Goal: Transaction & Acquisition: Purchase product/service

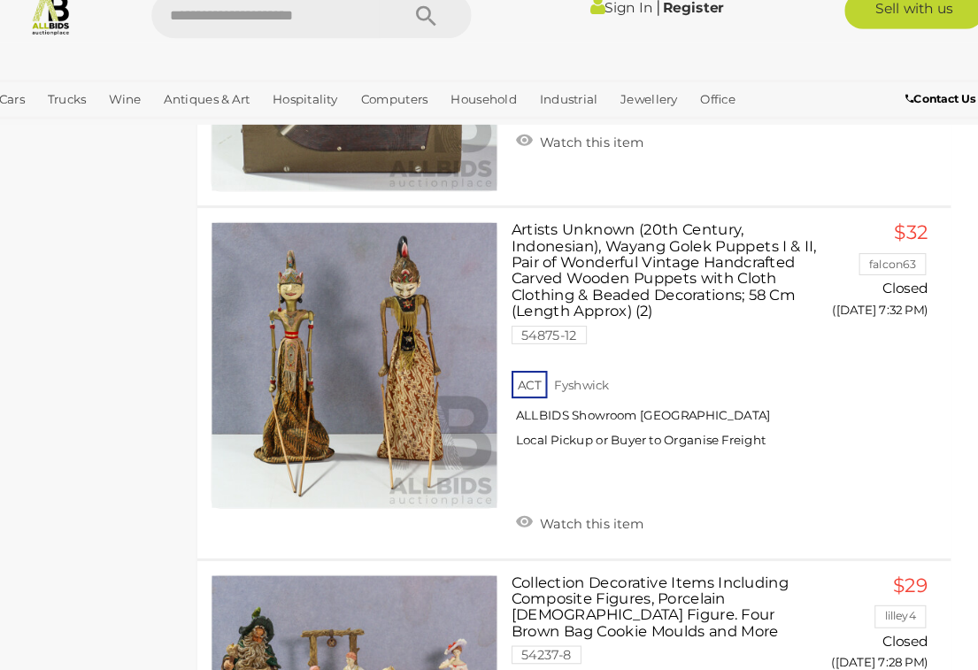
scroll to position [6488, 14]
click at [611, 238] on link "Artists Unknown (20th Century, Indonesian), Wayang Golek Puppets I & II, Pair o…" at bounding box center [666, 353] width 276 height 231
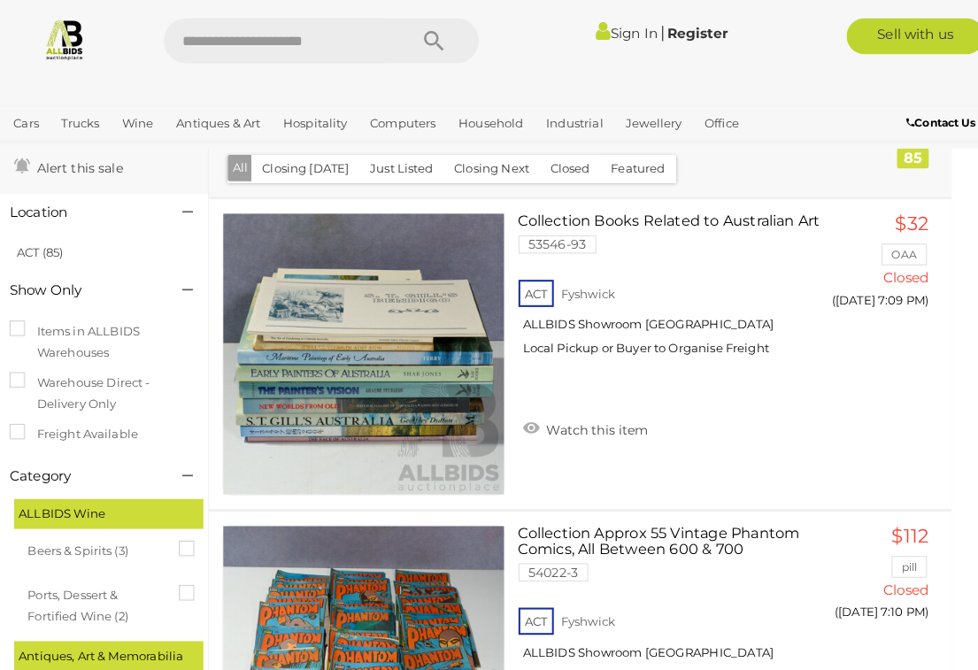
scroll to position [0, 14]
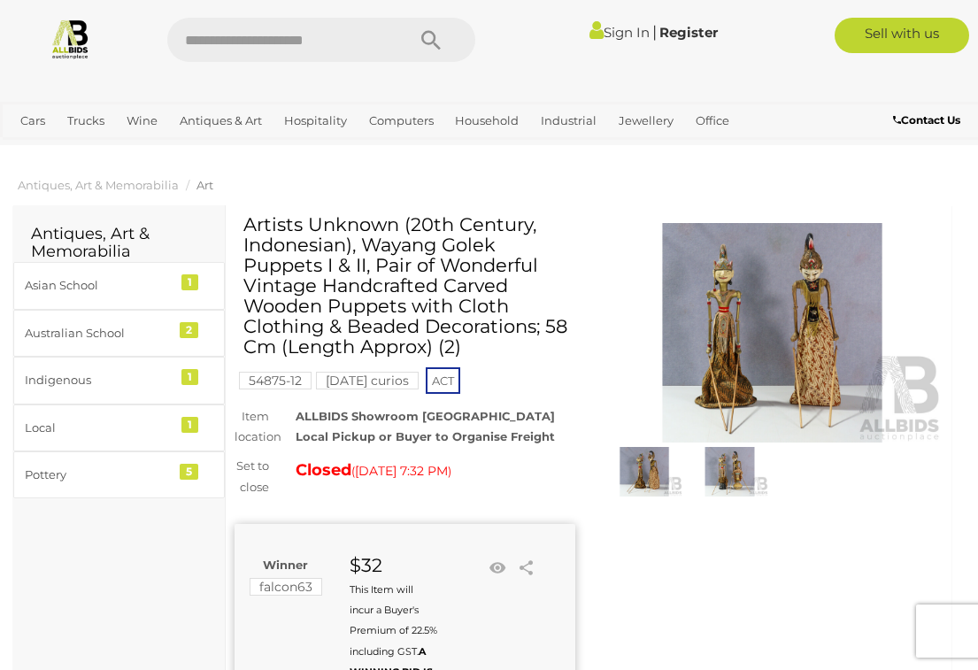
scroll to position [2, 0]
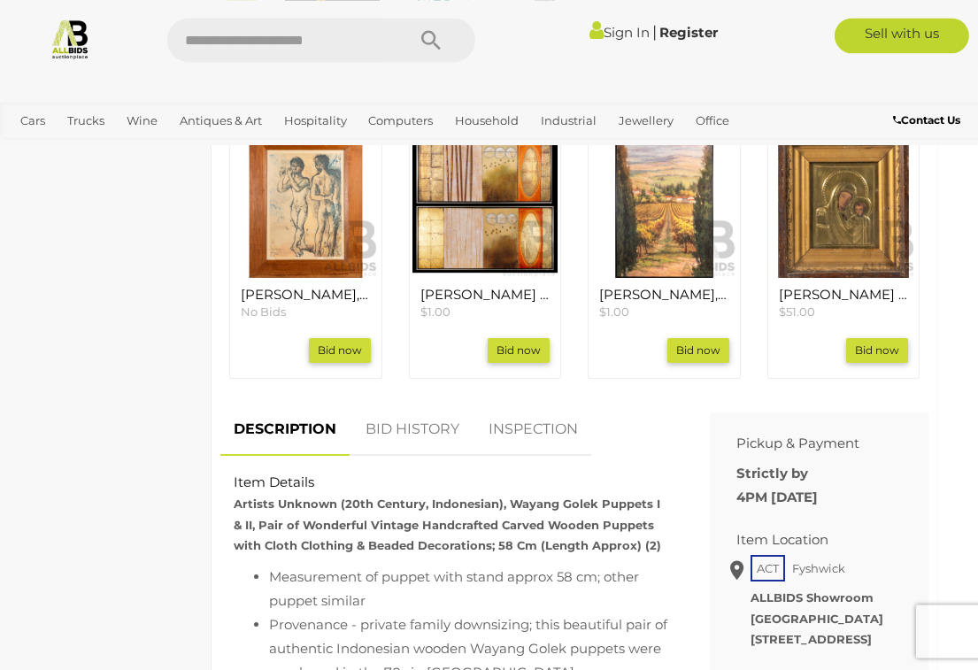
click at [404, 419] on link "BID HISTORY" at bounding box center [412, 430] width 120 height 52
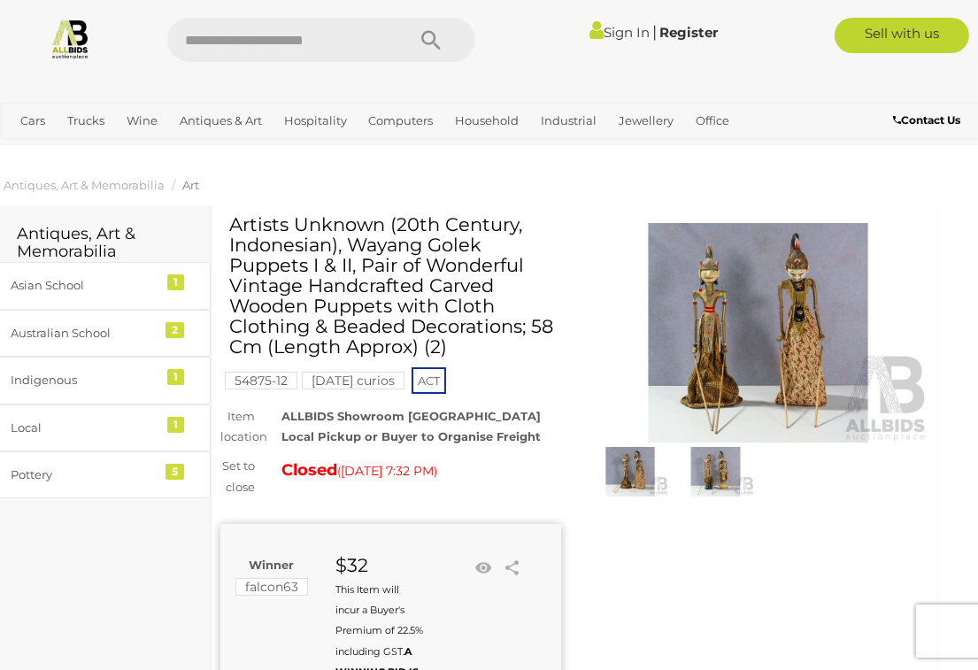
scroll to position [0, 0]
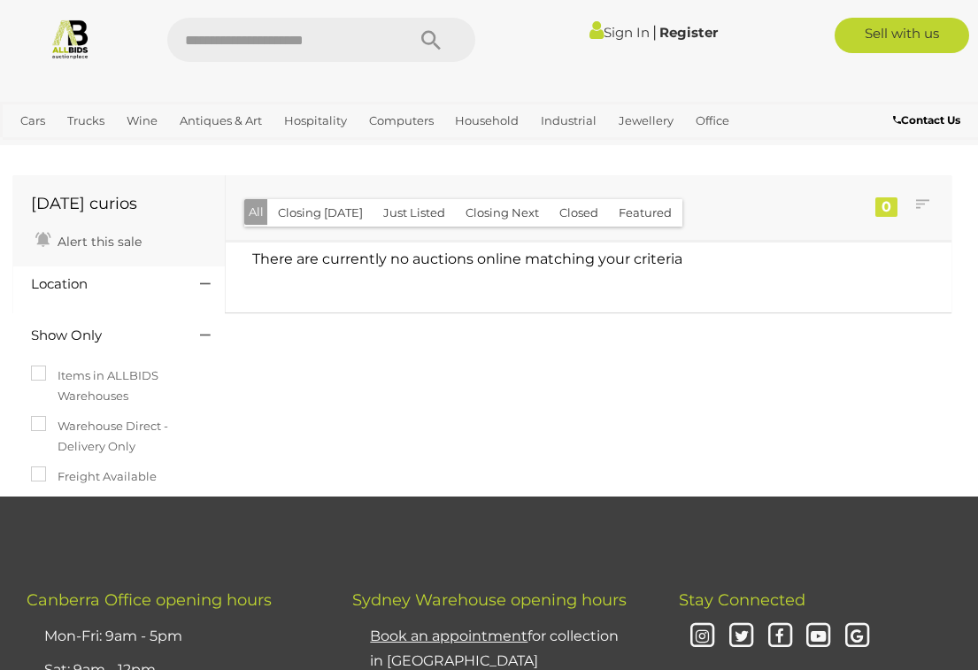
scroll to position [120, 0]
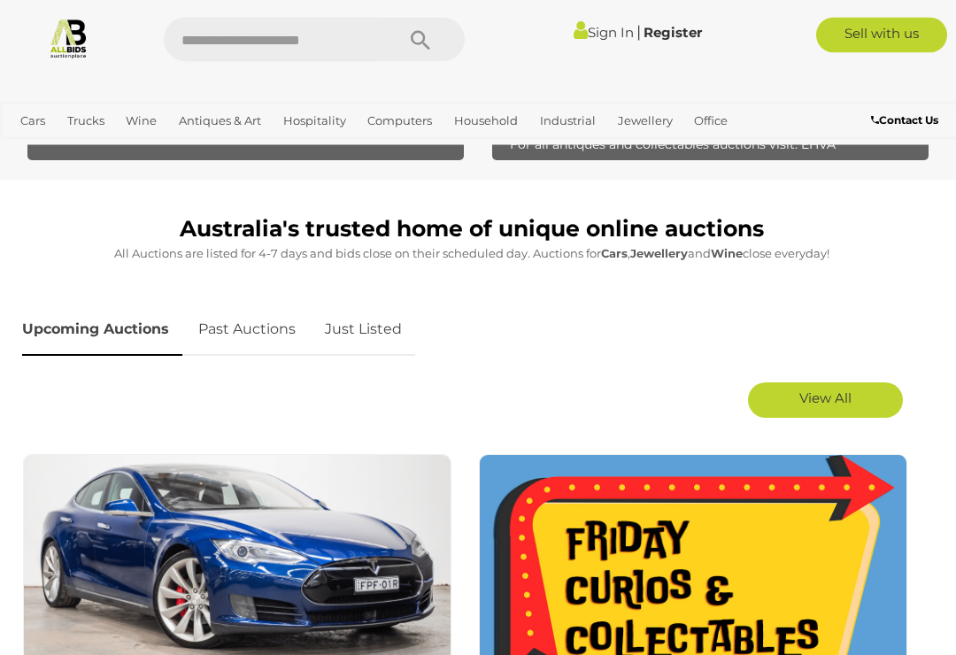
scroll to position [673, 0]
click at [820, 395] on span "View All" at bounding box center [825, 398] width 52 height 17
click at [276, 322] on link "Past Auctions" at bounding box center [247, 330] width 124 height 52
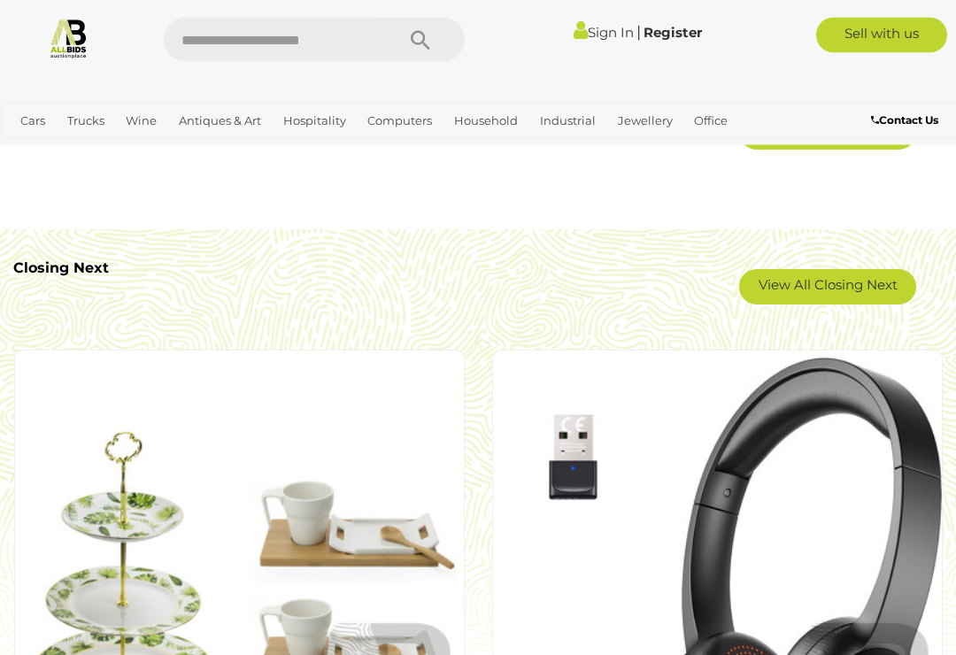
scroll to position [2985, 0]
click at [804, 296] on link "View All Closing Next" at bounding box center [827, 286] width 177 height 35
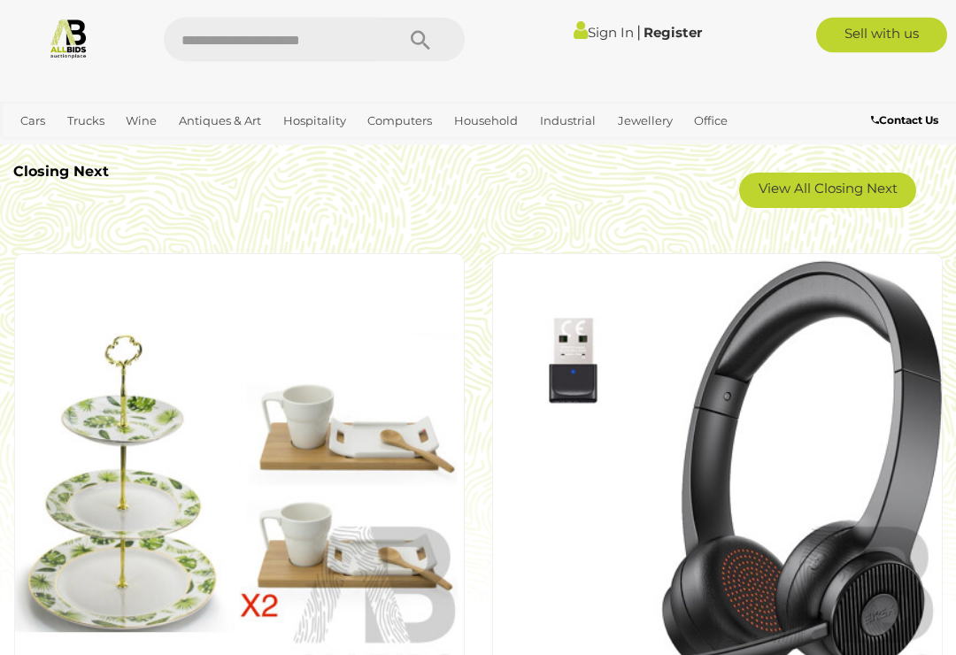
scroll to position [3081, 0]
click at [71, 176] on b "Closing Next" at bounding box center [61, 171] width 96 height 17
click at [818, 208] on link "View All Closing Next" at bounding box center [827, 190] width 177 height 35
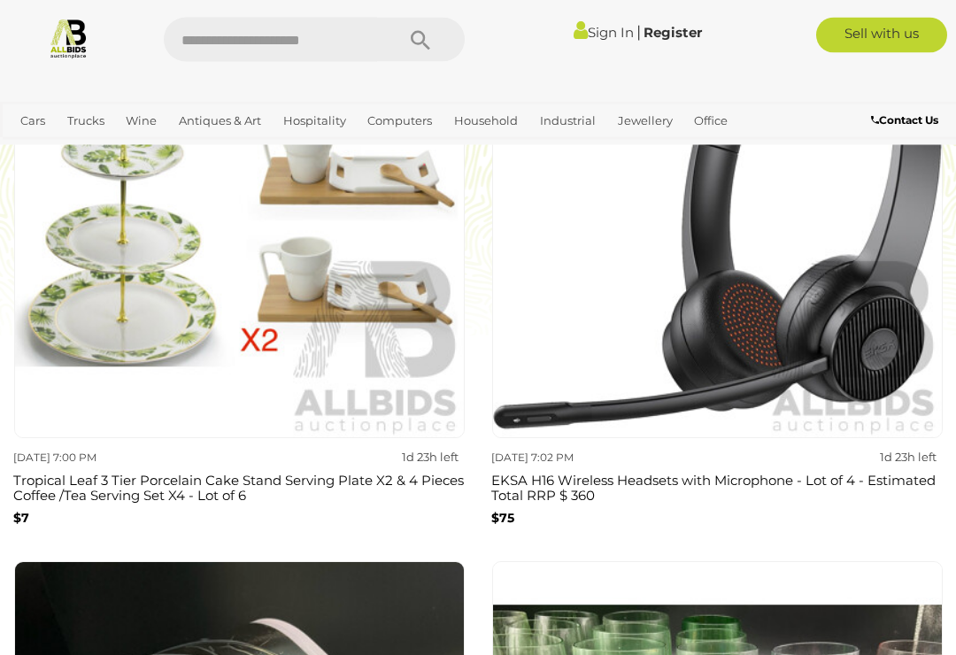
scroll to position [3347, 0]
click at [438, 327] on img at bounding box center [239, 213] width 451 height 451
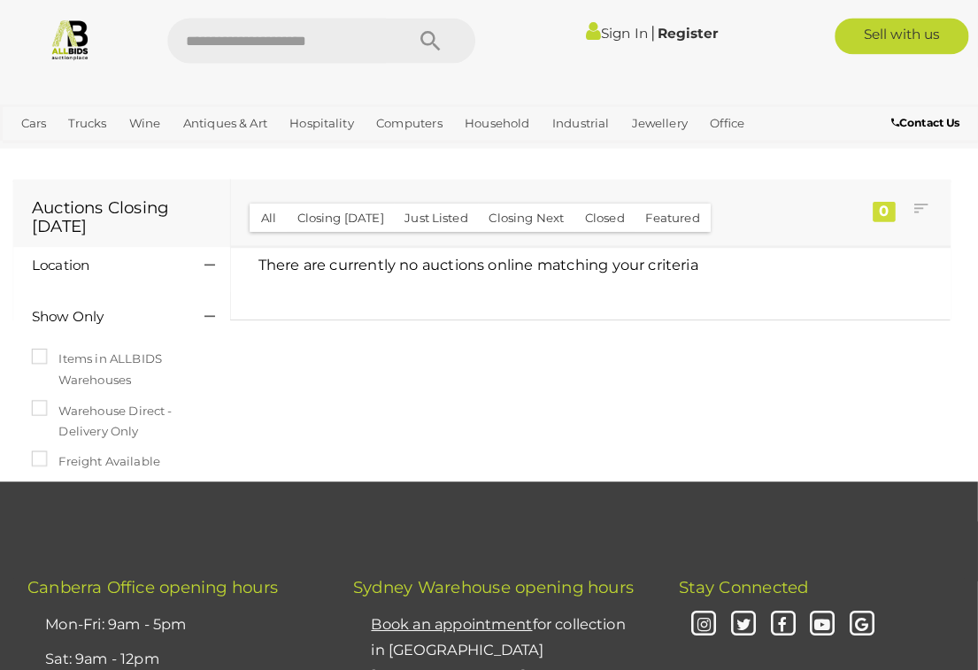
scroll to position [2, 0]
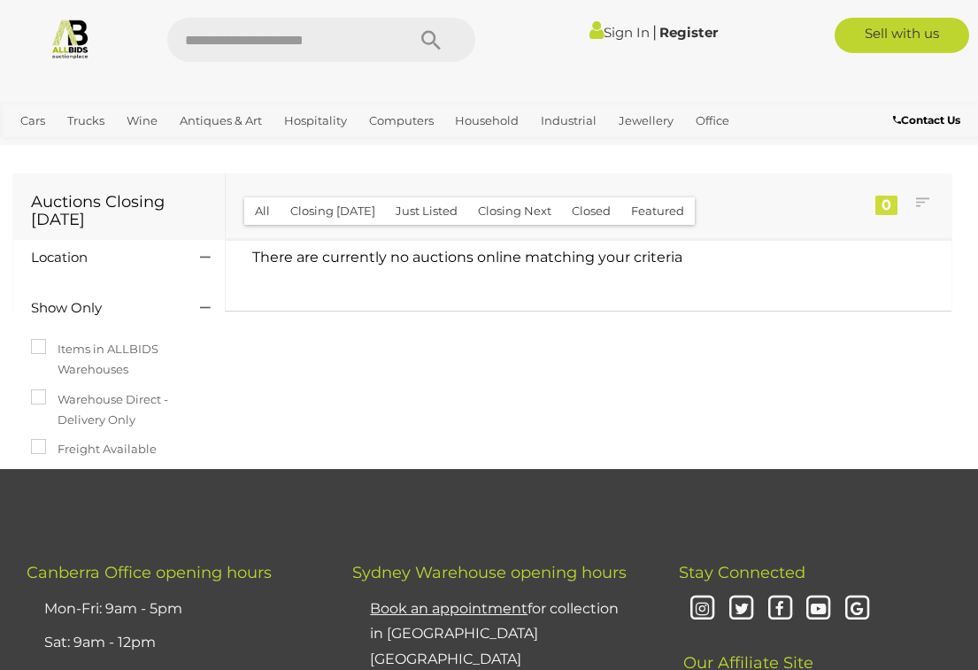
click at [328, 205] on button "Closing [DATE]" at bounding box center [333, 210] width 106 height 27
click at [591, 216] on button "Closed" at bounding box center [591, 210] width 60 height 27
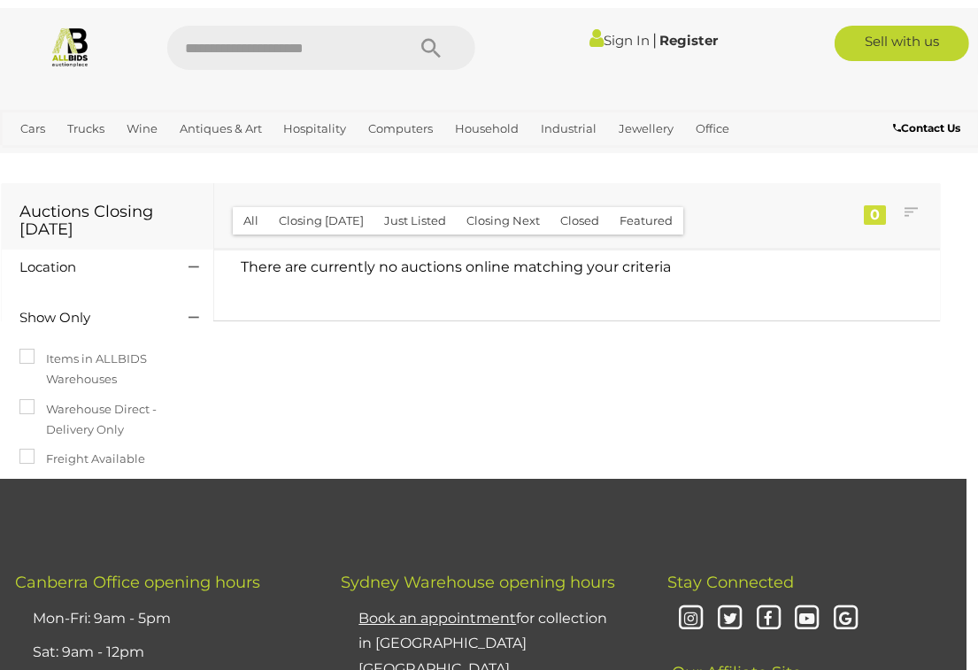
scroll to position [0, 15]
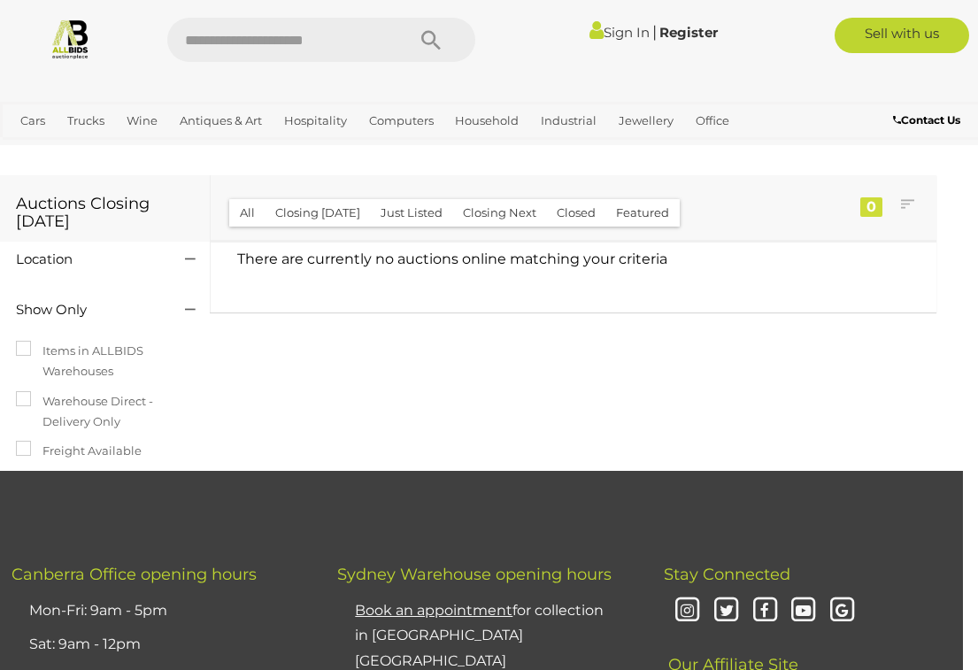
click at [633, 205] on button "Featured" at bounding box center [643, 212] width 74 height 27
click at [566, 216] on button "Closed" at bounding box center [576, 212] width 60 height 27
click at [879, 214] on div "0" at bounding box center [872, 206] width 22 height 19
click at [576, 212] on button "Closed" at bounding box center [576, 212] width 60 height 27
click at [494, 205] on button "Closing Next" at bounding box center [499, 212] width 95 height 27
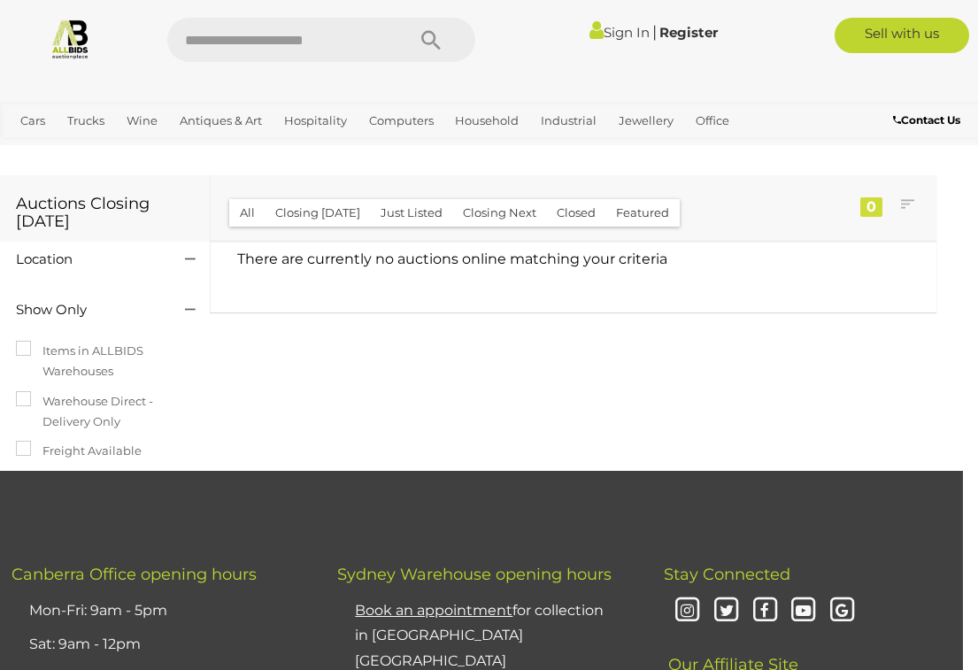
click at [398, 212] on button "Just Listed" at bounding box center [411, 212] width 83 height 27
click at [307, 209] on button "Closing [DATE]" at bounding box center [318, 212] width 106 height 27
click at [252, 208] on button "All" at bounding box center [247, 212] width 36 height 27
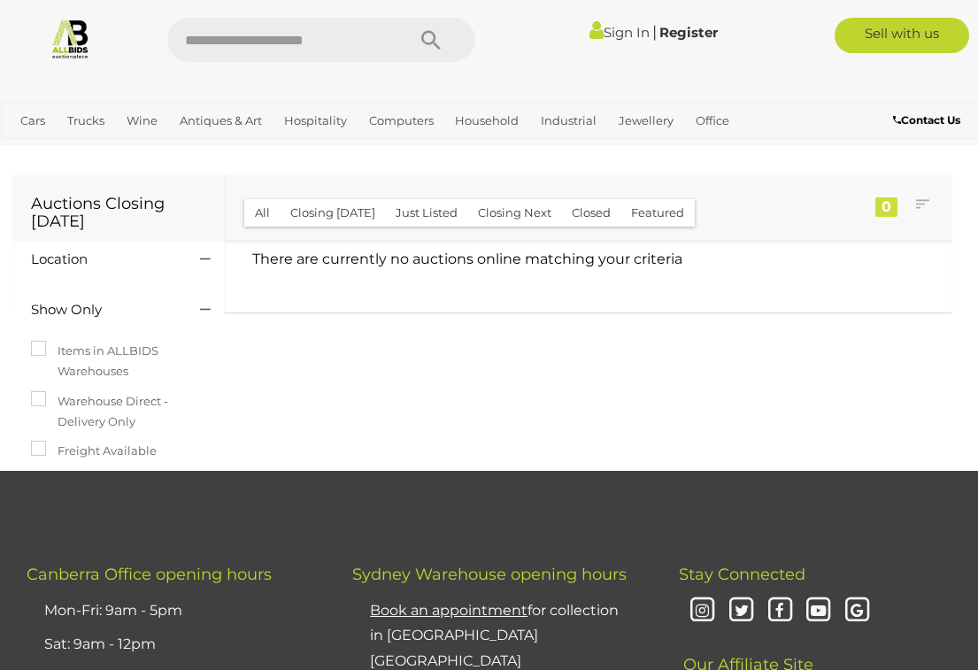
scroll to position [2, 0]
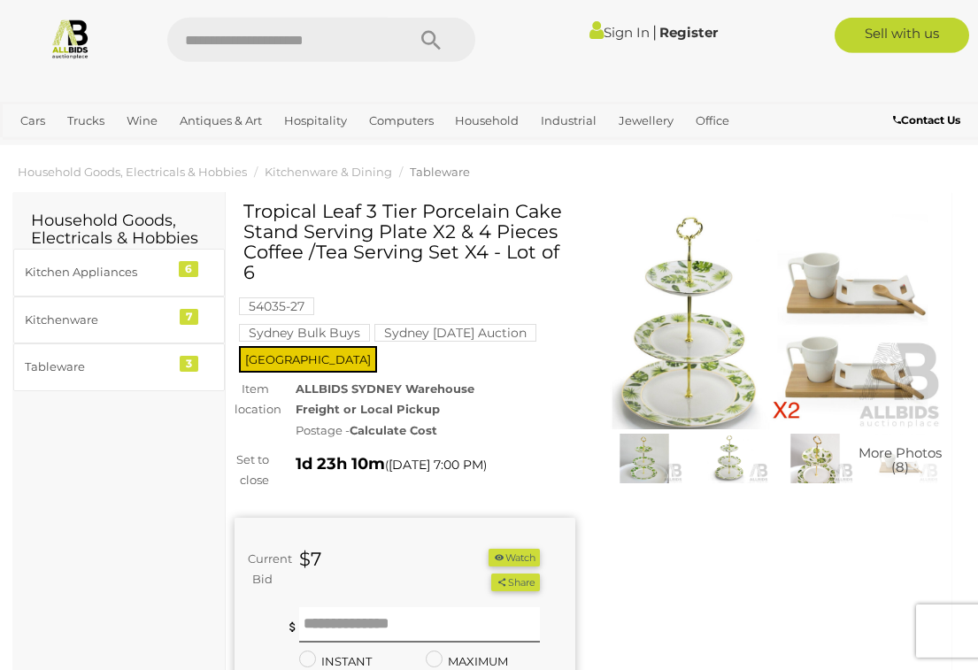
scroll to position [14, 0]
click at [737, 447] on img at bounding box center [729, 458] width 76 height 50
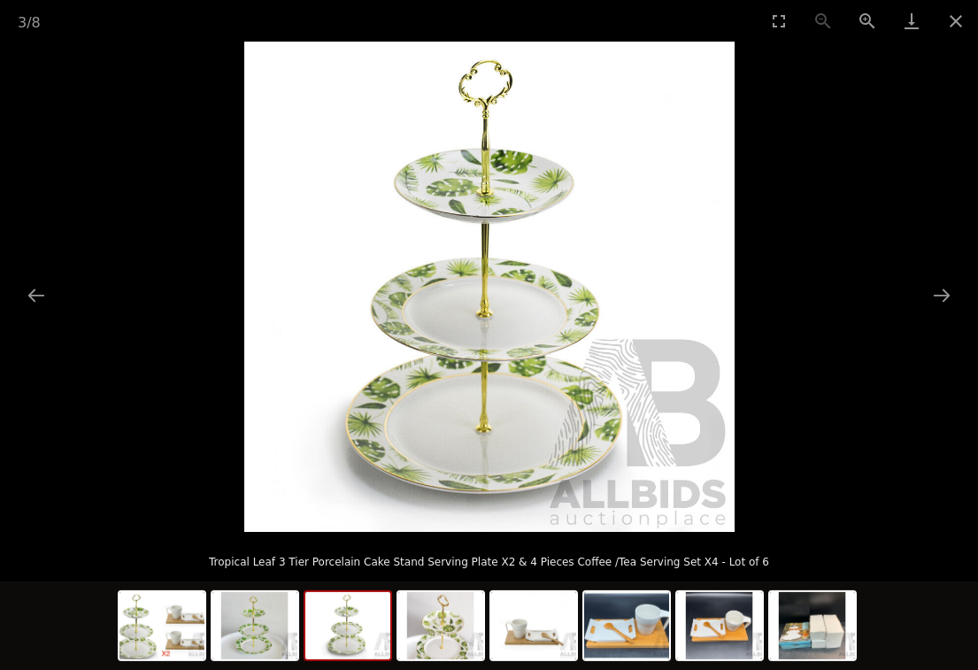
click at [445, 620] on img at bounding box center [440, 625] width 85 height 67
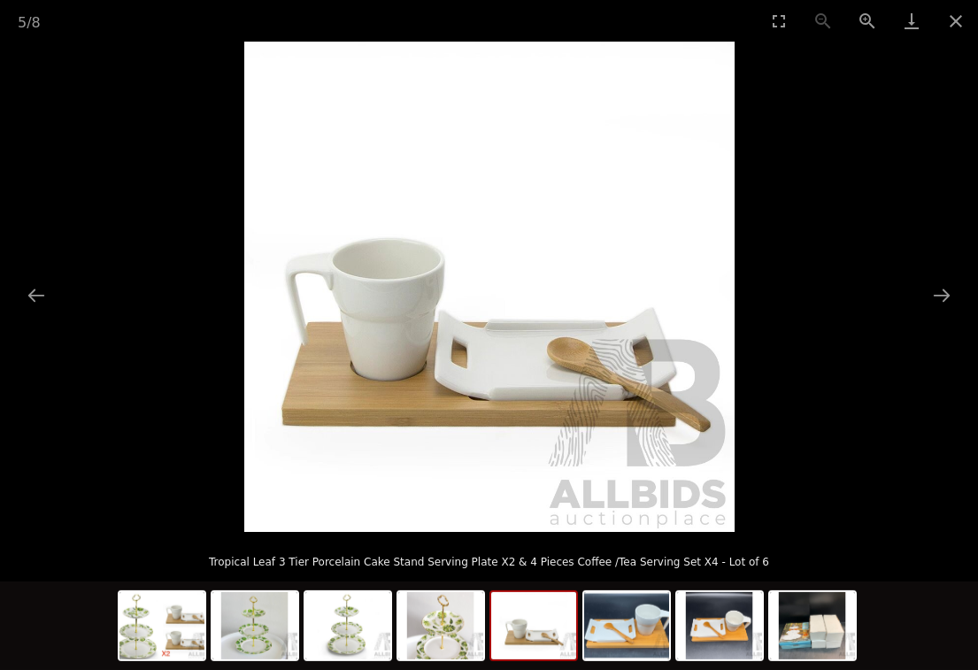
click at [533, 621] on img at bounding box center [533, 625] width 85 height 67
click at [617, 624] on img at bounding box center [626, 625] width 85 height 67
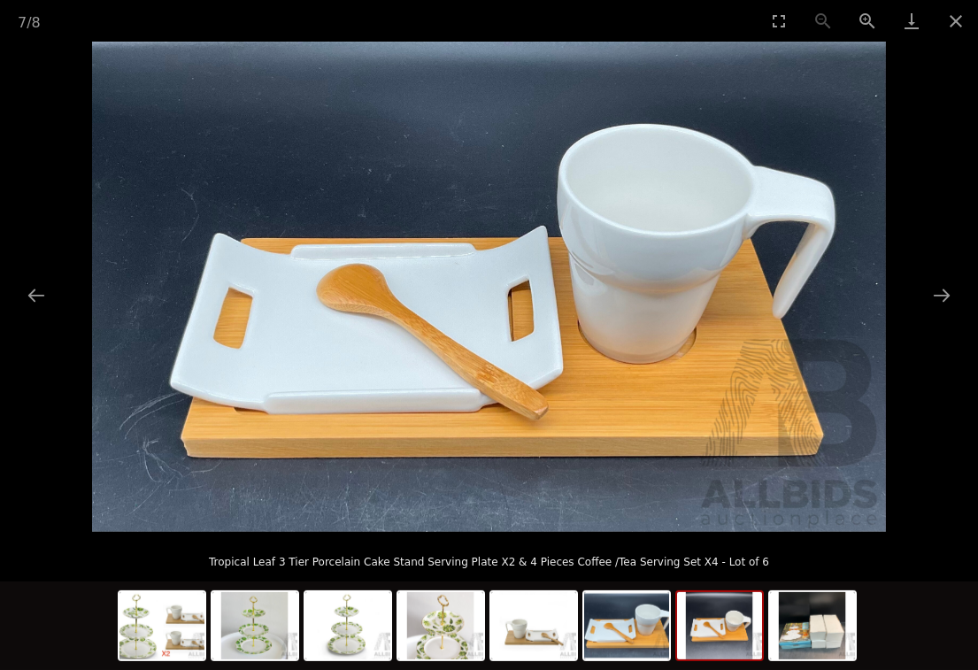
click at [720, 626] on img at bounding box center [719, 625] width 85 height 67
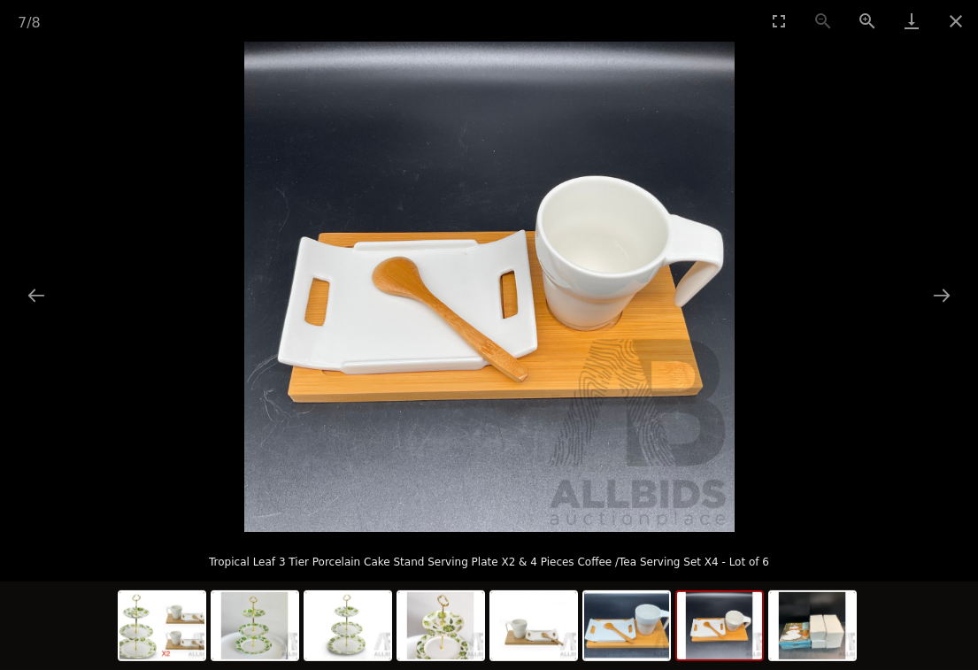
click at [807, 629] on img at bounding box center [812, 625] width 85 height 67
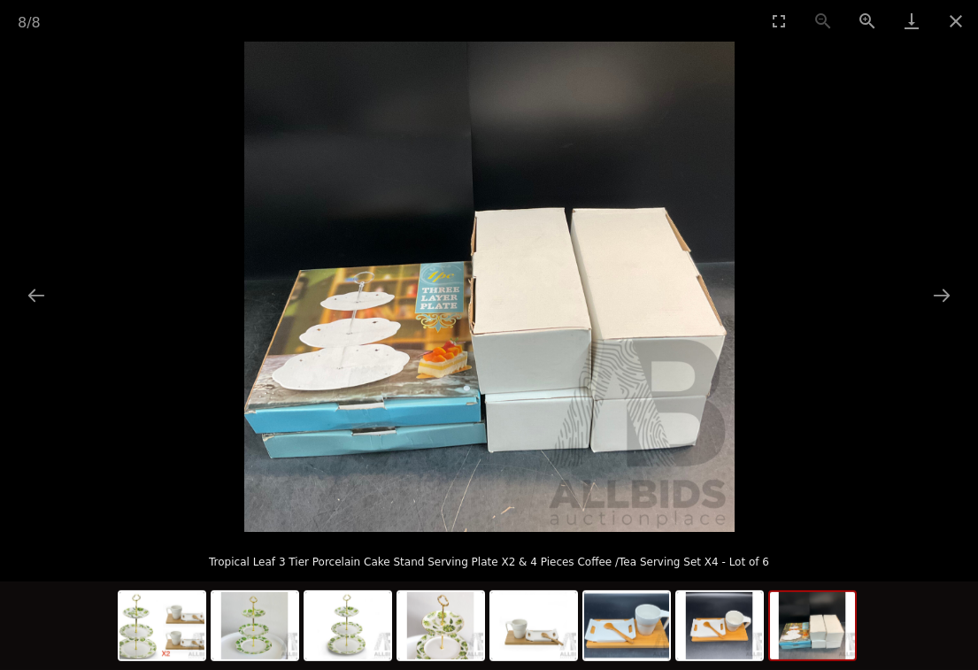
click at [259, 633] on img at bounding box center [254, 625] width 85 height 67
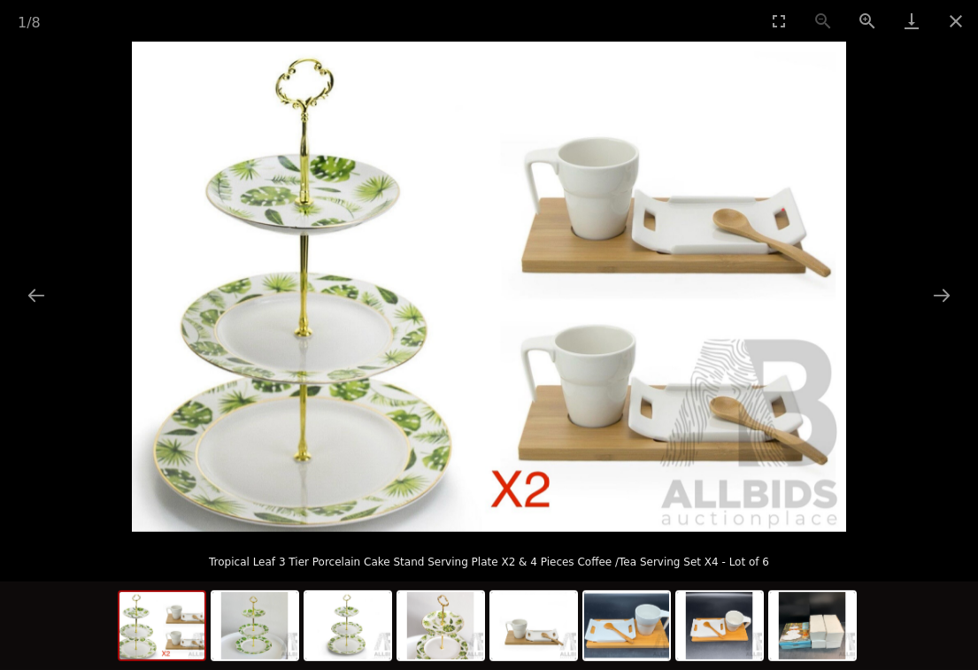
click at [949, 26] on button "Close gallery" at bounding box center [956, 21] width 44 height 42
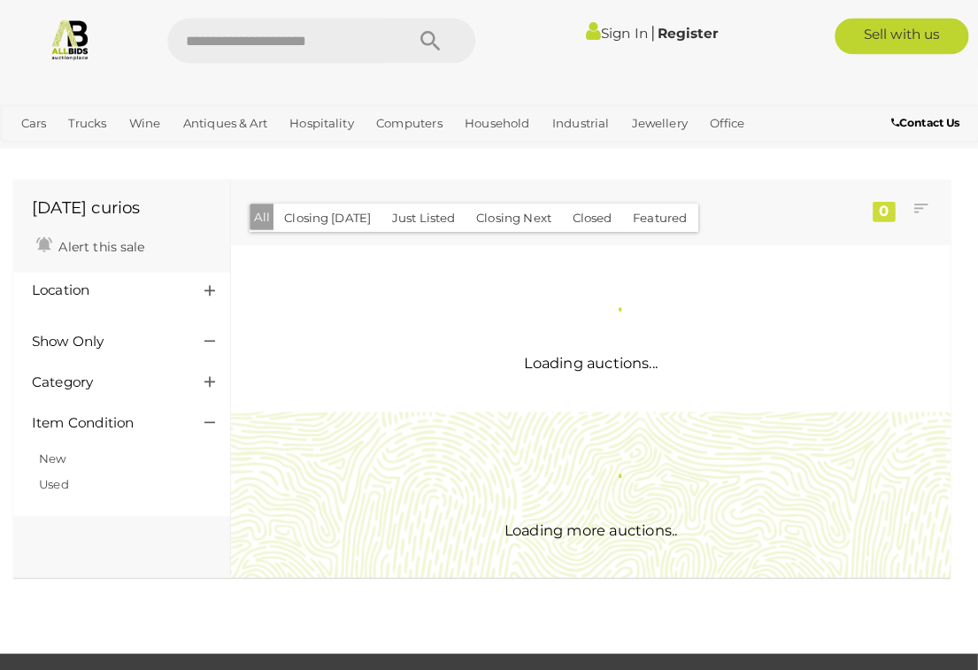
scroll to position [2, 0]
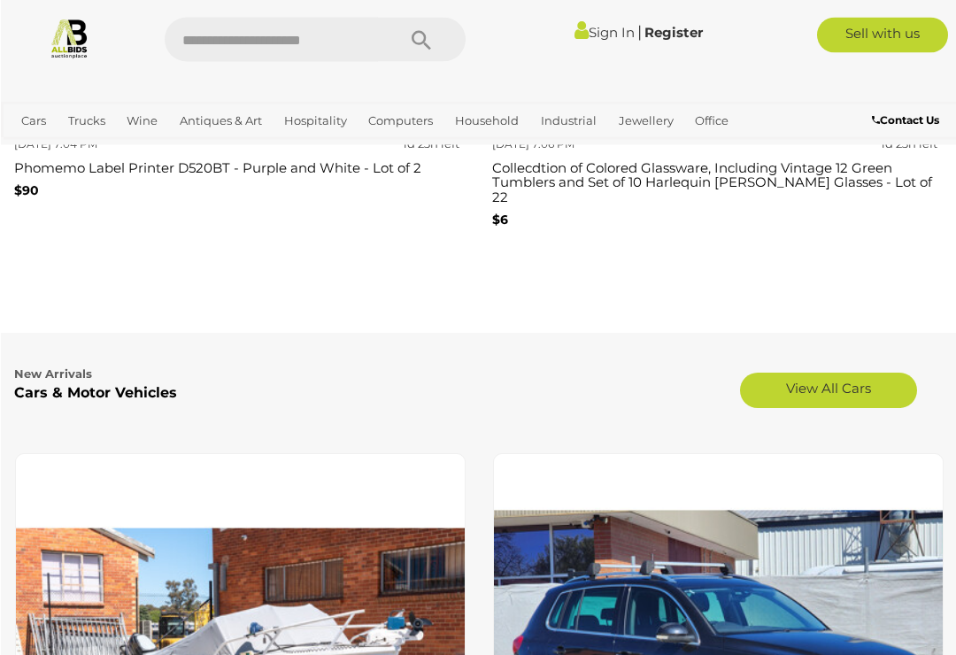
scroll to position [4322, 0]
click at [826, 374] on link "View All Cars" at bounding box center [827, 390] width 177 height 35
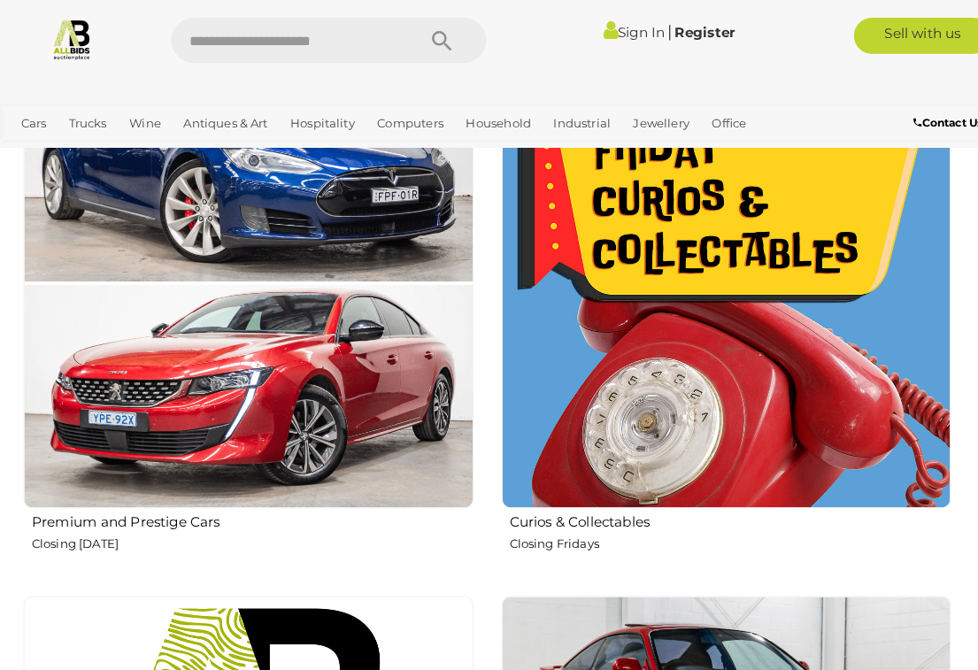
scroll to position [1085, 0]
click at [748, 305] on img at bounding box center [710, 277] width 440 height 440
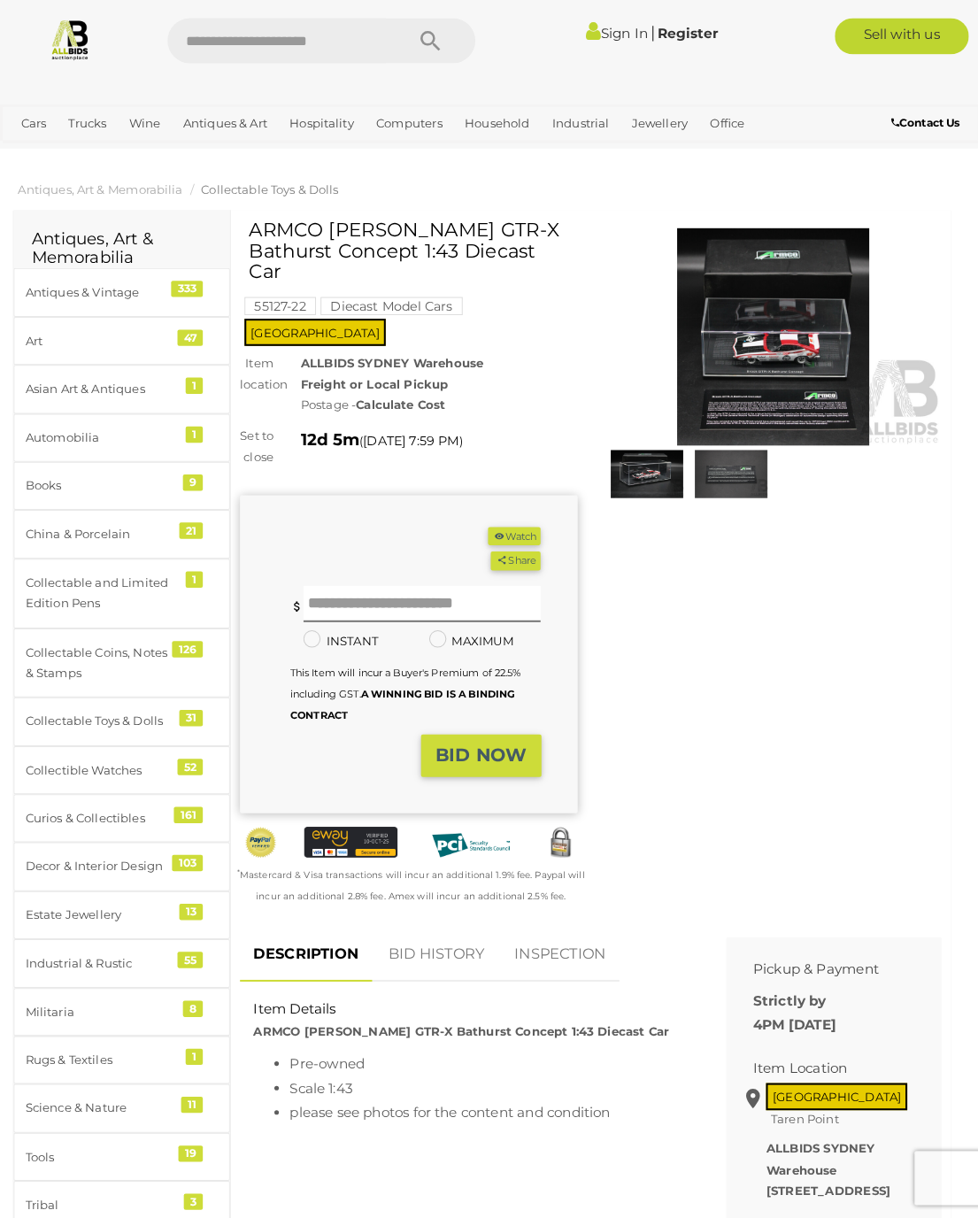
scroll to position [3, 0]
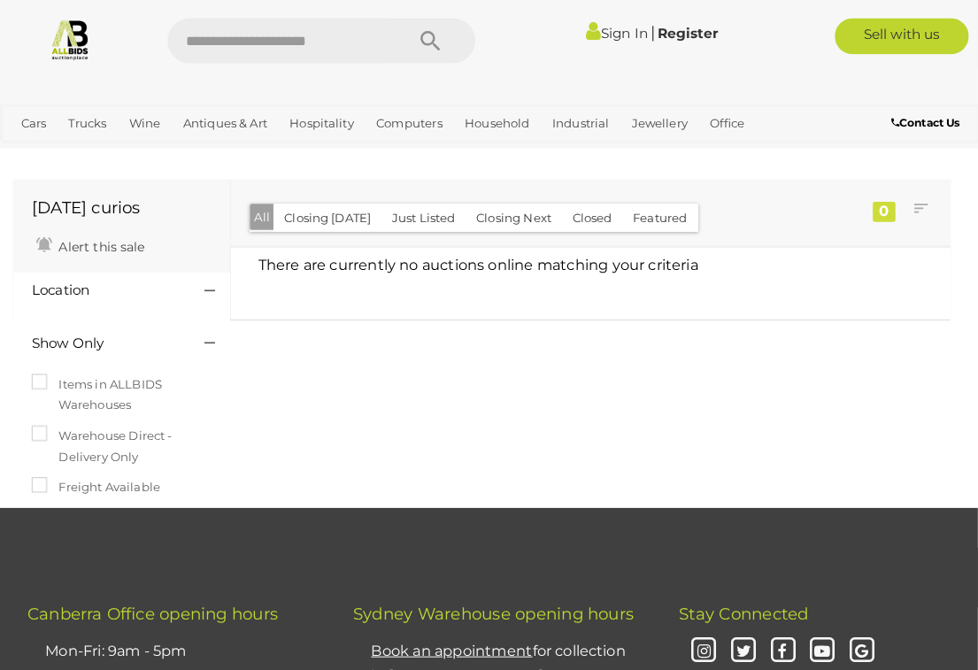
scroll to position [1, 0]
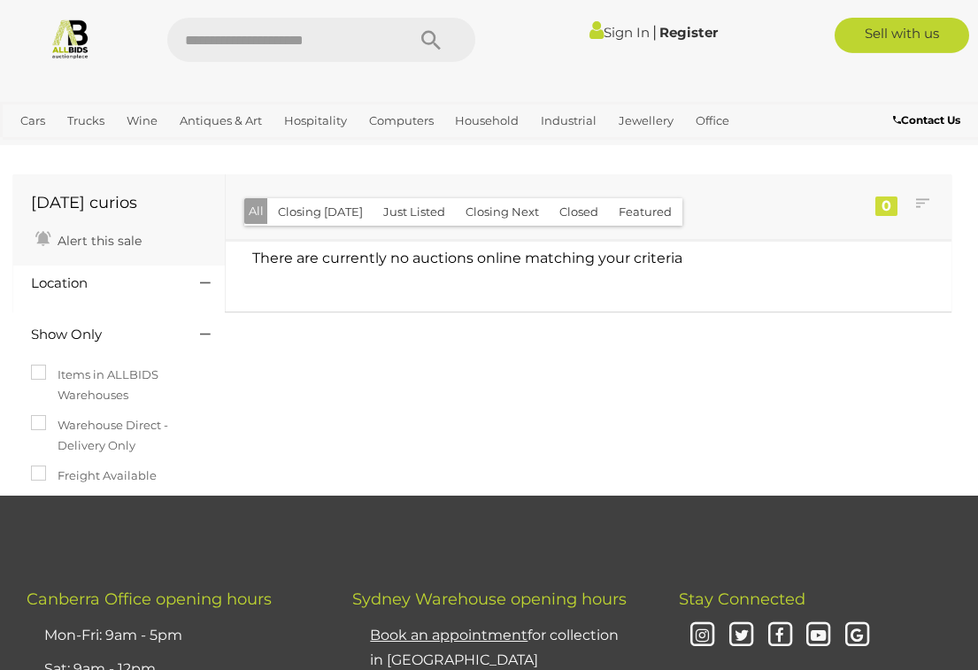
click at [322, 198] on button "Closing Today" at bounding box center [320, 211] width 106 height 27
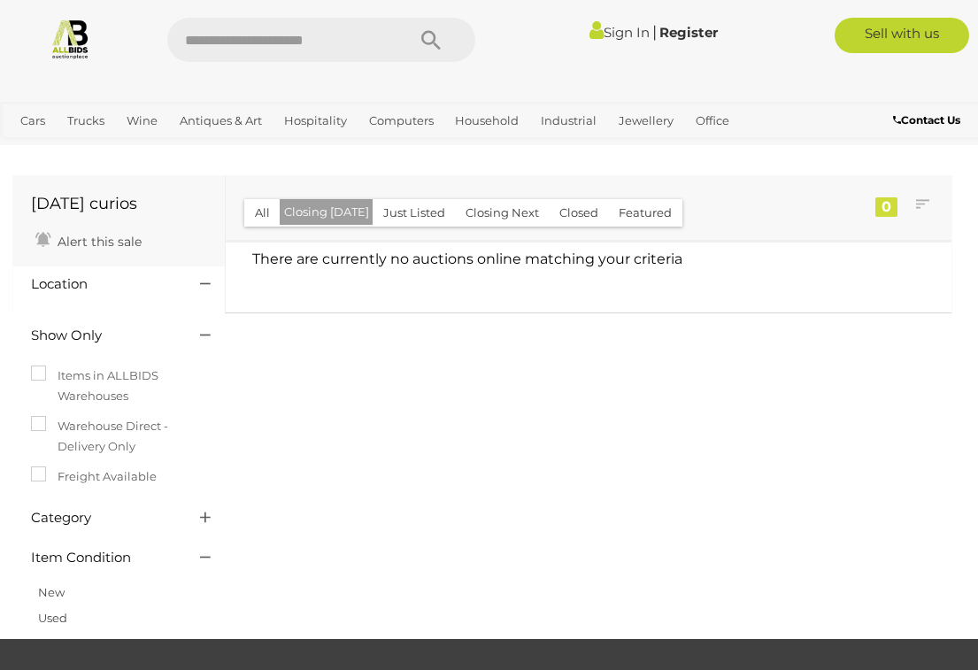
click at [498, 209] on button "Closing Next" at bounding box center [502, 212] width 95 height 27
click at [565, 208] on button "Closed" at bounding box center [579, 212] width 60 height 27
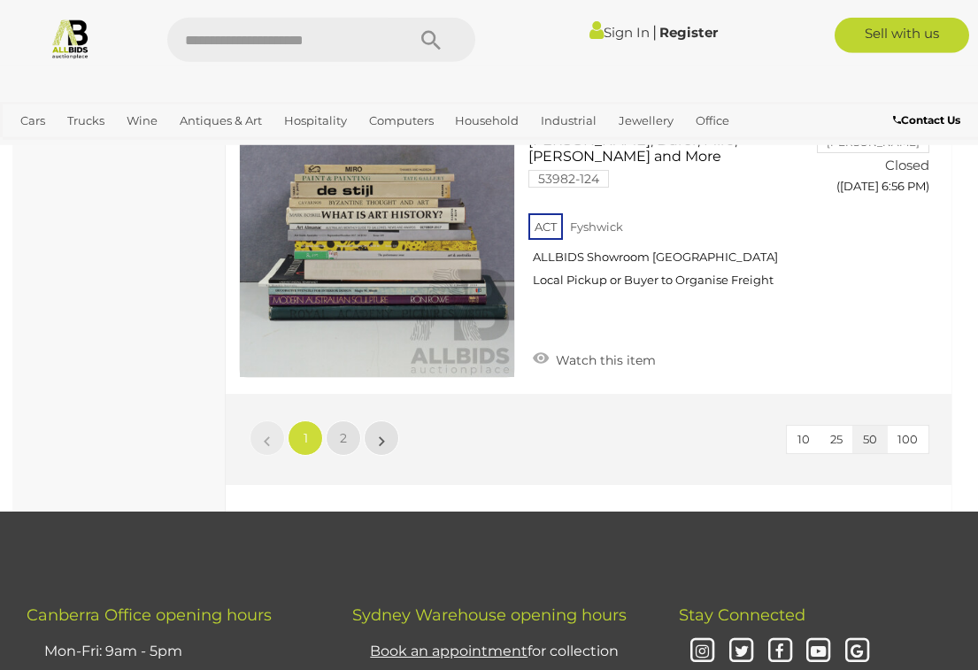
scroll to position [15322, 0]
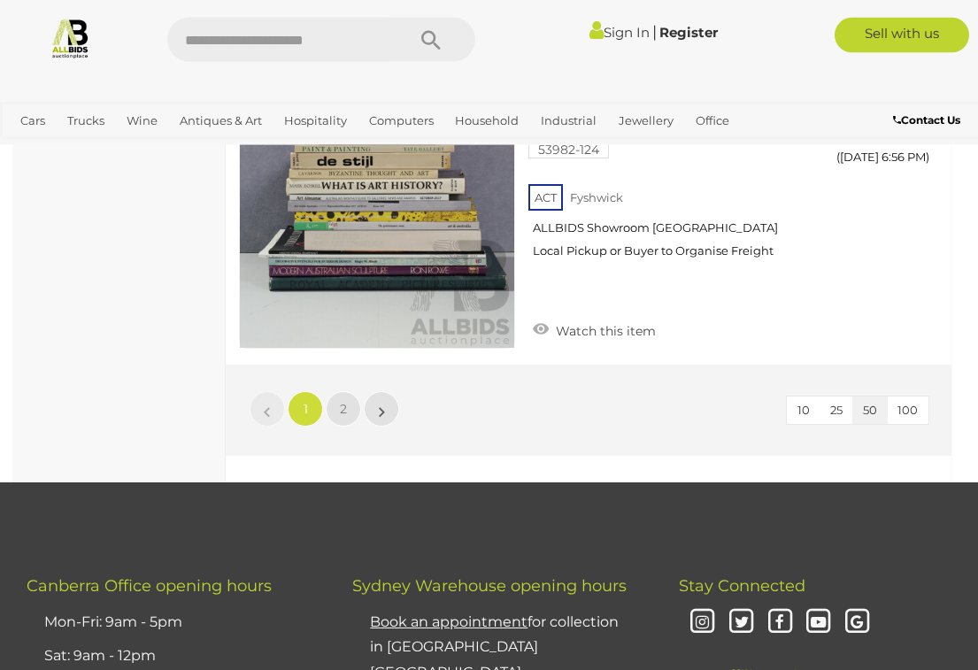
click at [338, 391] on link "2" at bounding box center [343, 408] width 35 height 35
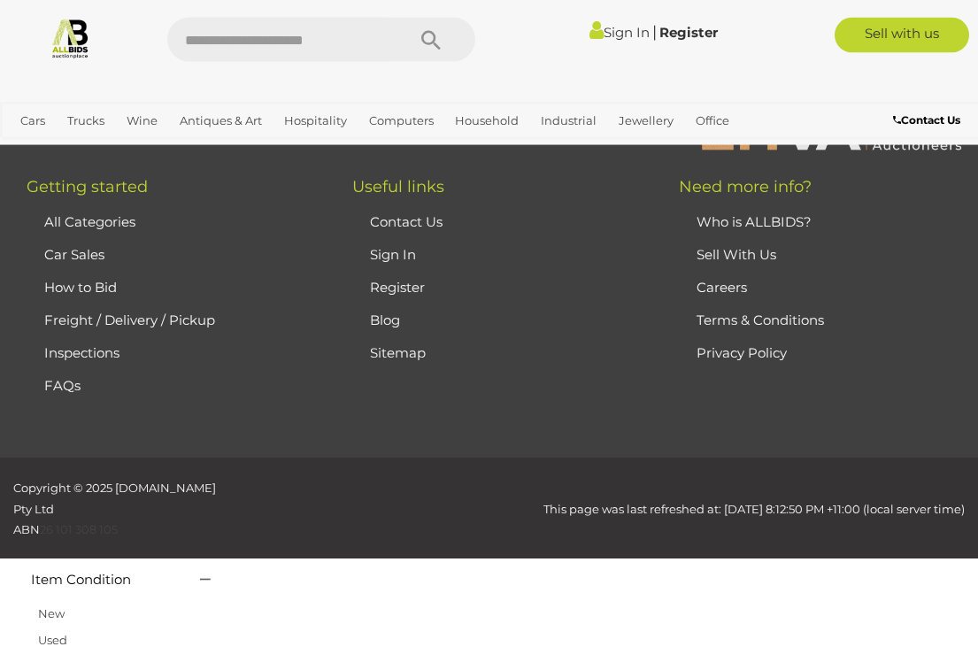
scroll to position [92, 0]
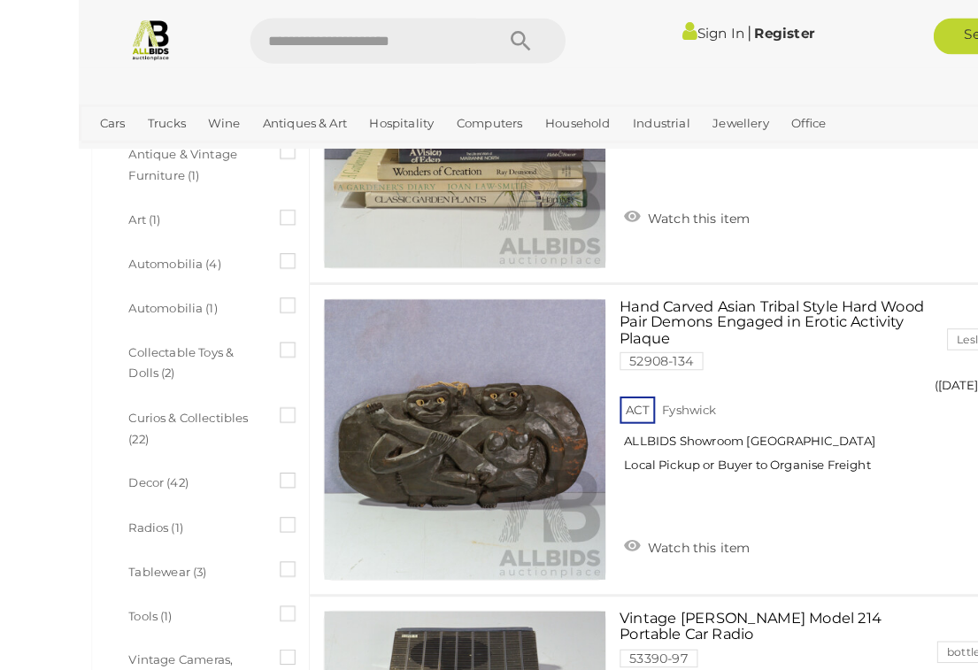
scroll to position [597, 0]
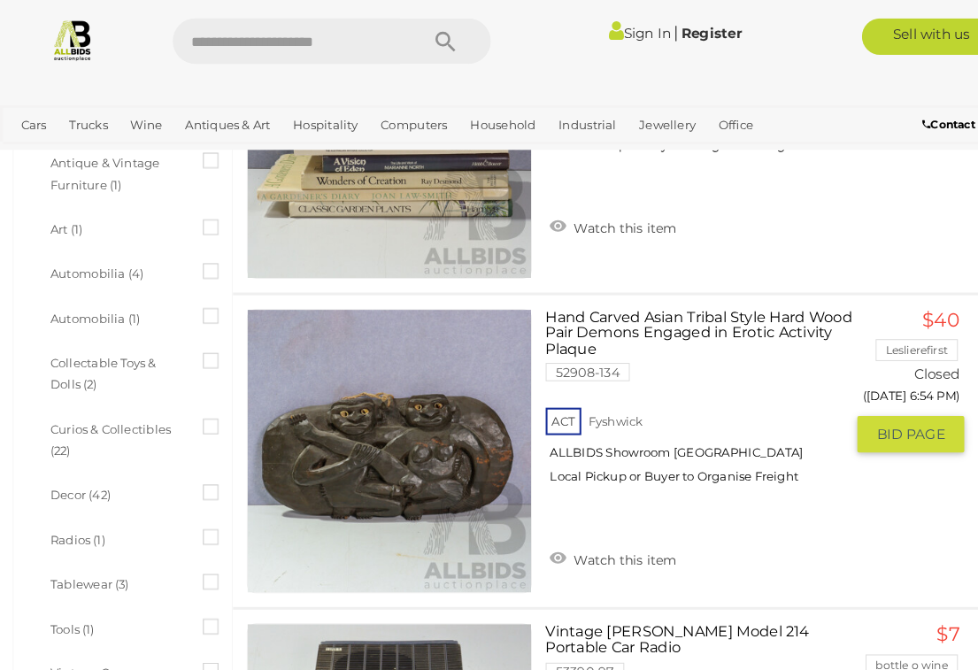
click at [700, 309] on link "Hand Carved Asian Tribal Style Hard Wood Pair Demons Engaged in Erotic Activity…" at bounding box center [680, 391] width 276 height 184
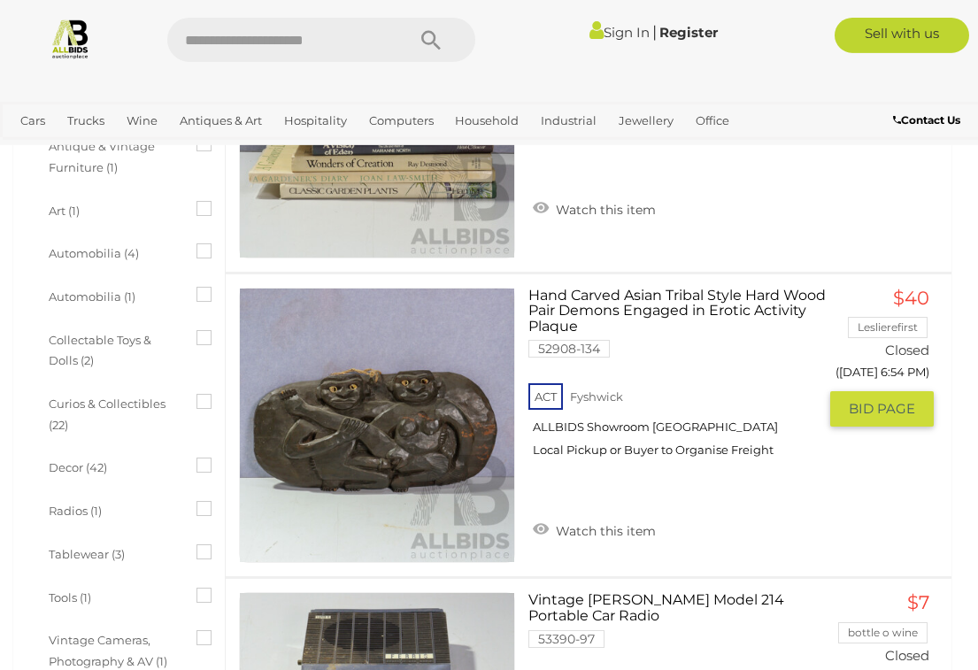
scroll to position [120, 0]
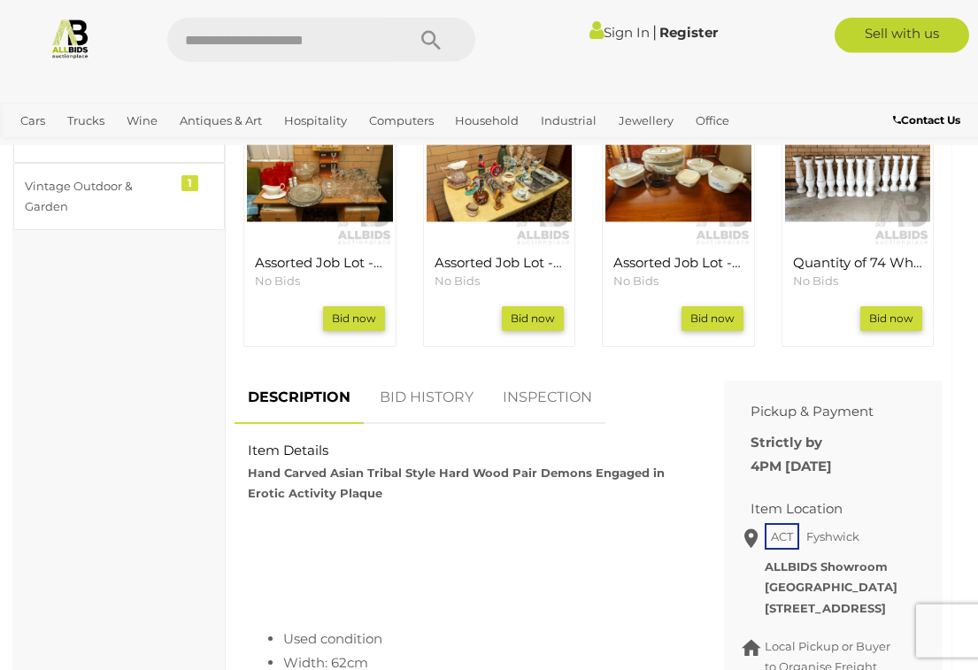
scroll to position [658, 0]
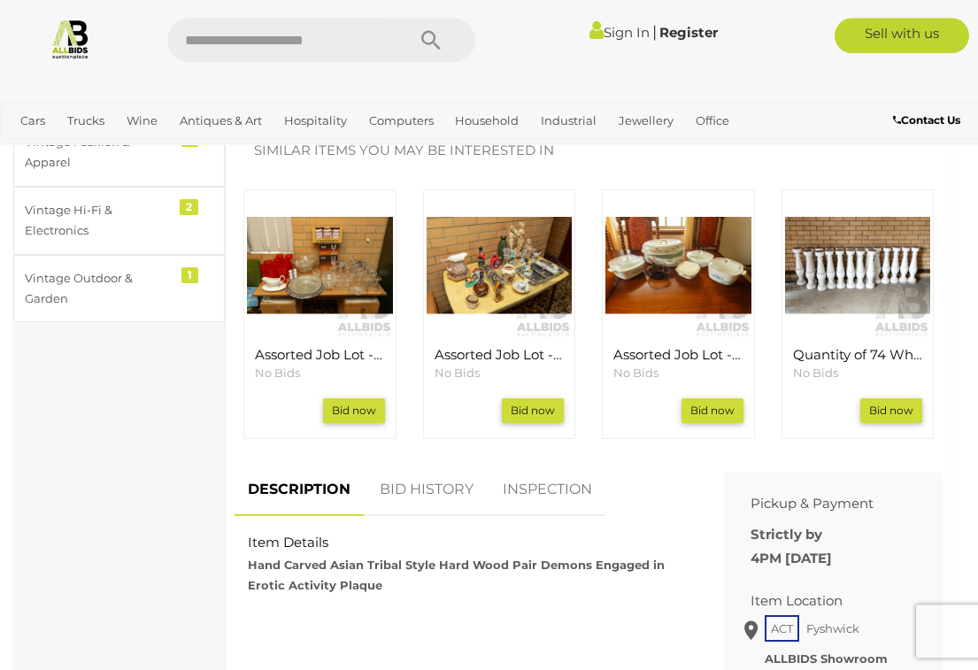
click at [433, 476] on link "BID HISTORY" at bounding box center [427, 490] width 120 height 52
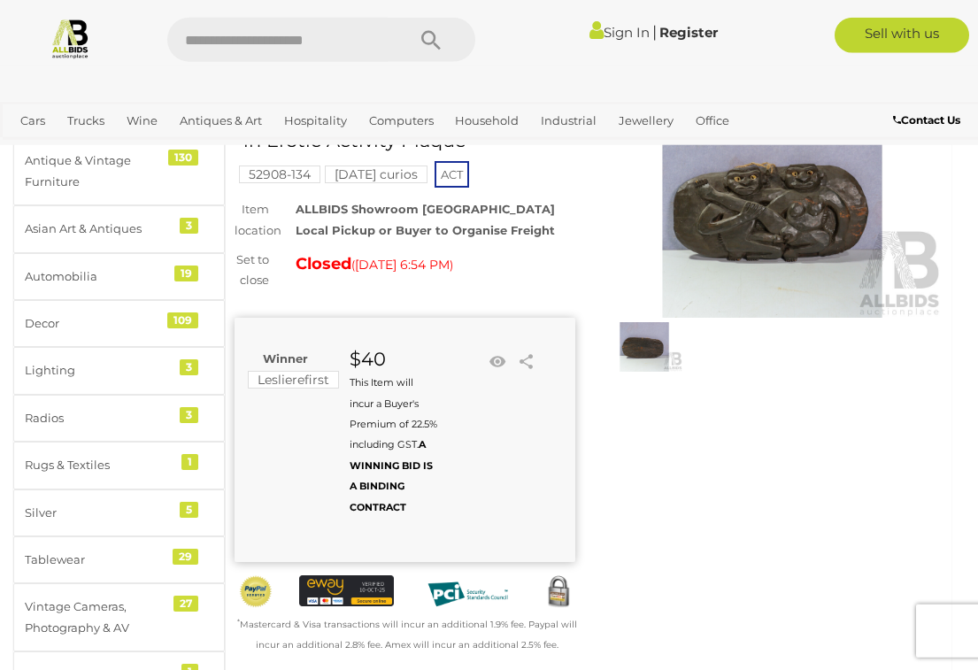
scroll to position [0, 0]
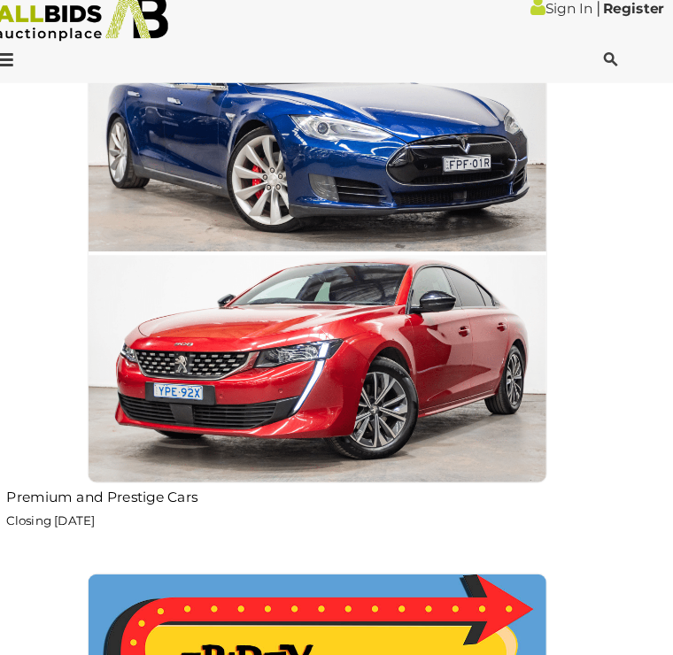
scroll to position [2146, 0]
